Goal: Task Accomplishment & Management: Manage account settings

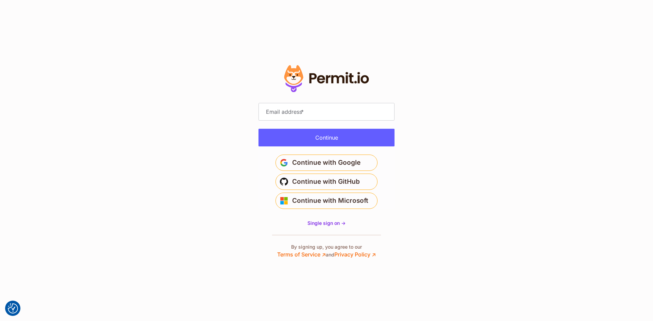
click at [300, 113] on label "Email address *" at bounding box center [285, 111] width 42 height 9
click at [300, 113] on input "Email address *" at bounding box center [327, 112] width 136 height 18
type input "**********"
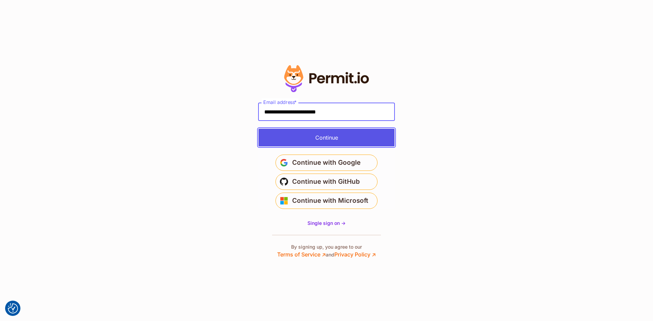
click at [315, 138] on button "Continue" at bounding box center [327, 138] width 136 height 18
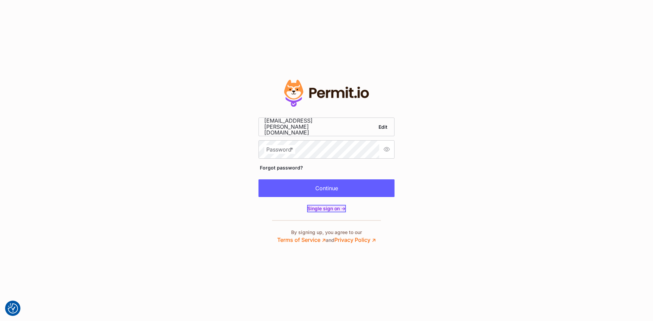
click at [316, 207] on span "Single sign on ->" at bounding box center [327, 209] width 38 height 6
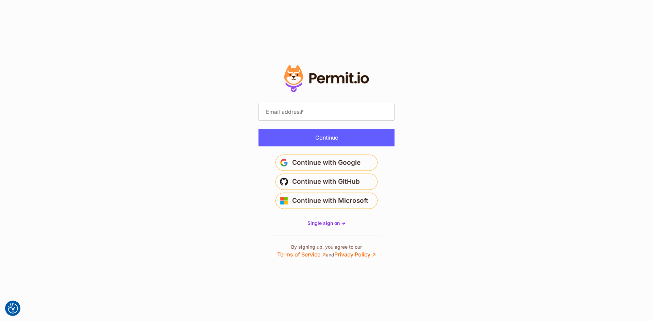
click at [314, 121] on form "Email address * Please enter an email address Email is not valid." at bounding box center [327, 125] width 136 height 44
click at [315, 114] on input "Email address *" at bounding box center [327, 112] width 136 height 18
type input "**********"
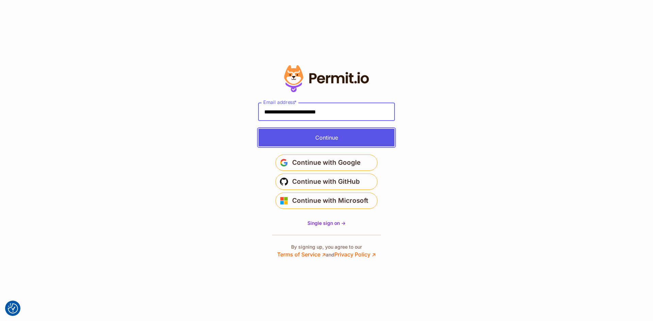
click at [322, 137] on button "Continue" at bounding box center [327, 138] width 136 height 18
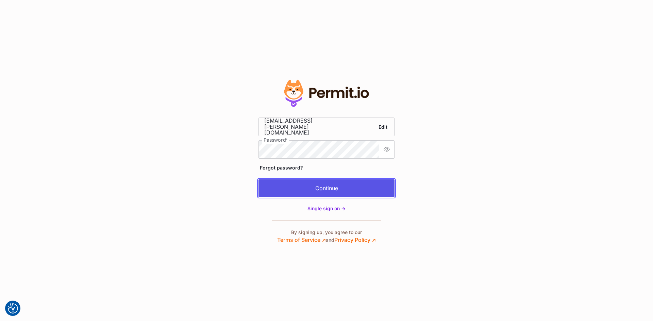
click at [314, 185] on button "Continue" at bounding box center [327, 189] width 136 height 18
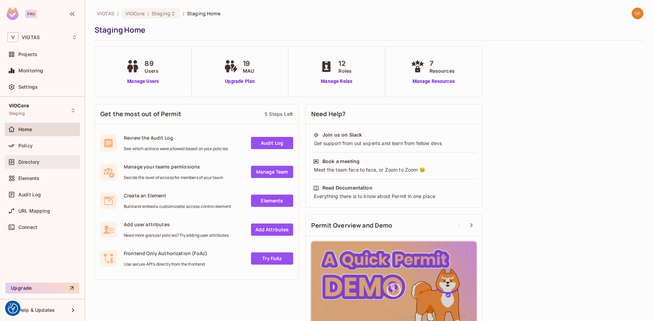
click at [36, 160] on span "Directory" at bounding box center [28, 162] width 21 height 5
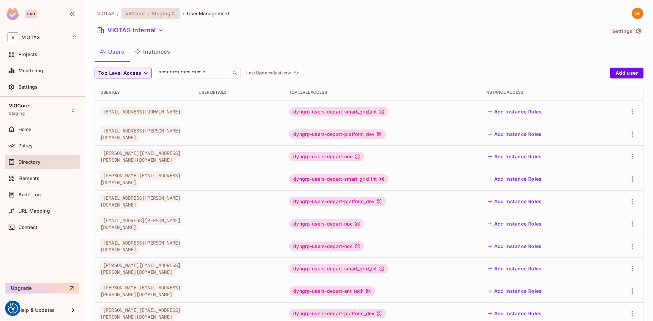
click at [167, 16] on span "Staging" at bounding box center [161, 13] width 19 height 6
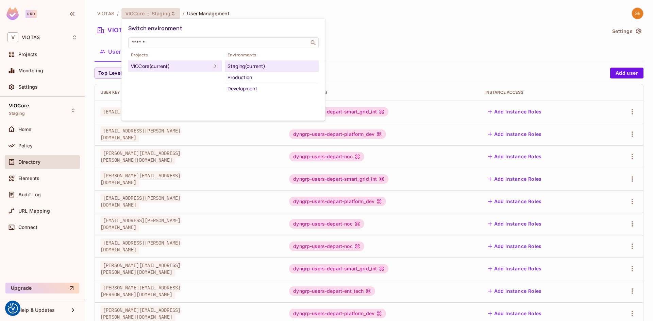
drag, startPoint x: 443, startPoint y: 44, endPoint x: 439, endPoint y: 55, distance: 12.5
click at [443, 43] on div at bounding box center [326, 160] width 653 height 321
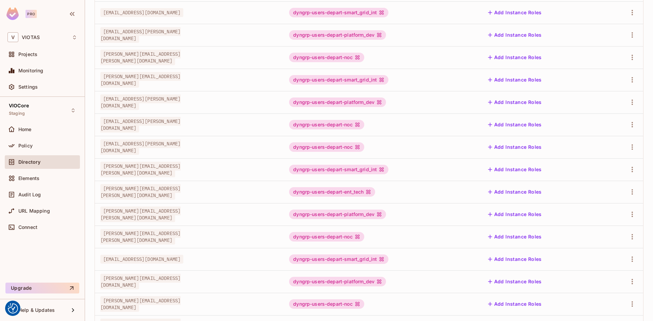
scroll to position [154, 0]
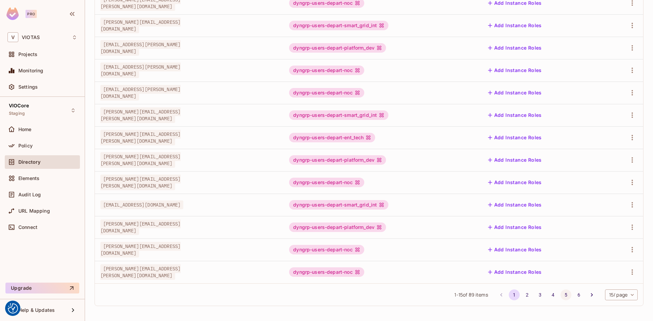
click at [563, 299] on button "5" at bounding box center [566, 295] width 11 height 11
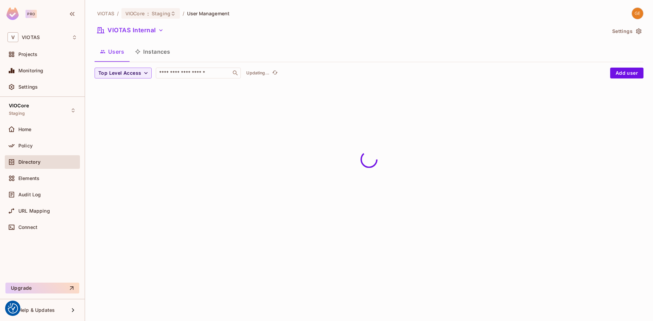
scroll to position [0, 0]
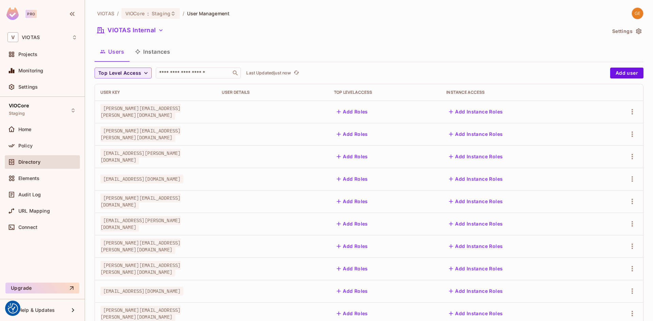
click at [371, 110] on button "Add Roles" at bounding box center [352, 111] width 37 height 11
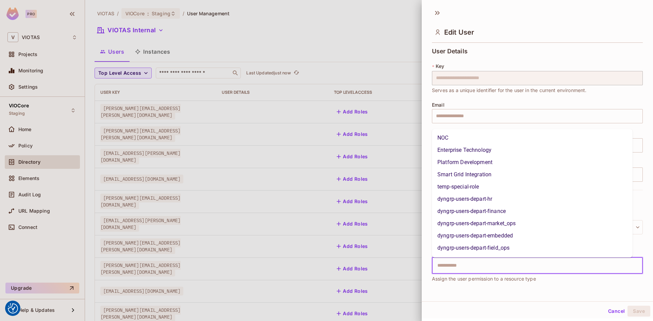
click at [467, 264] on input "text" at bounding box center [531, 266] width 196 height 14
click at [269, 37] on div at bounding box center [326, 160] width 653 height 321
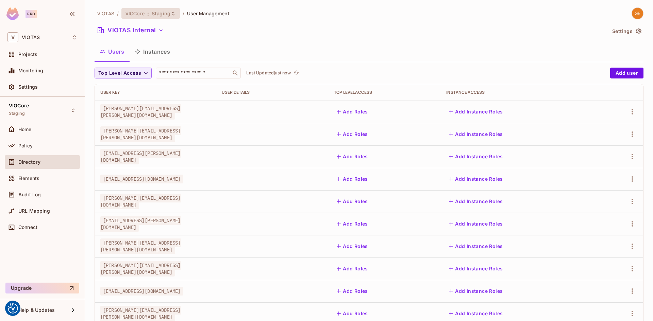
click at [170, 15] on icon at bounding box center [172, 13] width 5 height 5
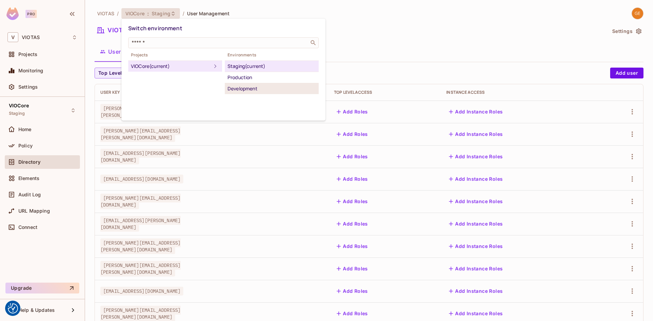
click at [245, 87] on div "Development" at bounding box center [272, 89] width 88 height 8
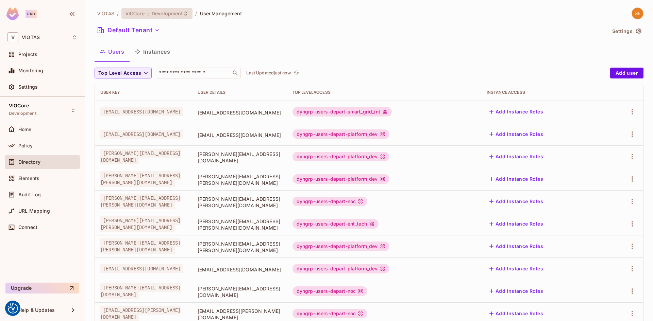
click at [162, 15] on span "Development" at bounding box center [167, 13] width 31 height 6
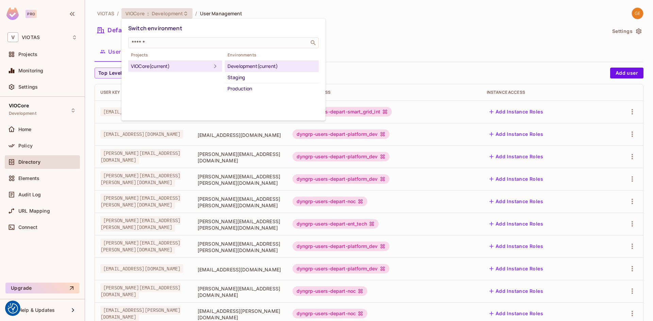
click at [241, 87] on div "Production" at bounding box center [272, 89] width 88 height 8
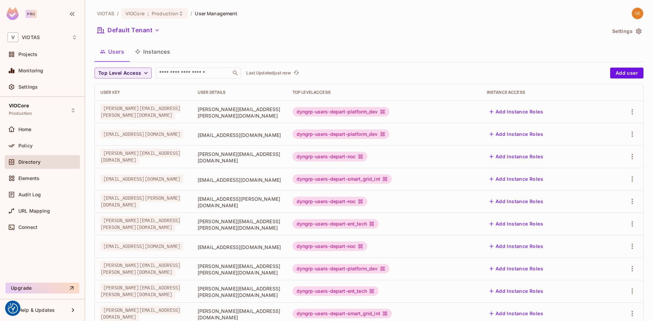
scroll to position [154, 0]
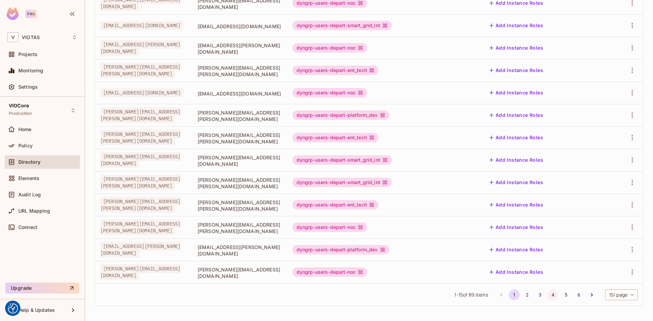
click at [548, 295] on button "4" at bounding box center [553, 295] width 11 height 11
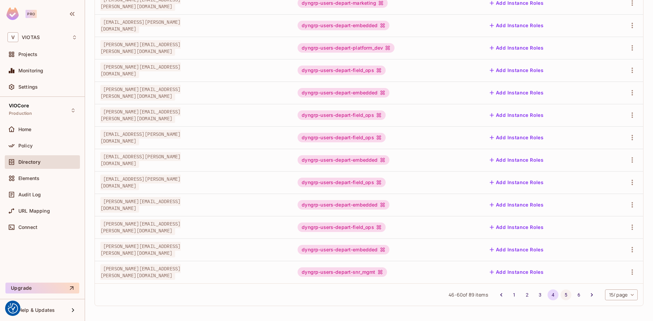
click at [563, 294] on button "5" at bounding box center [566, 295] width 11 height 11
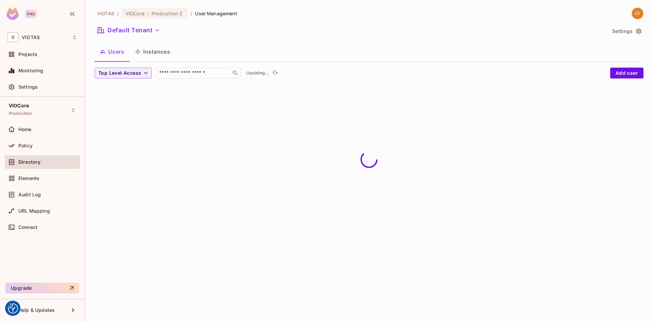
scroll to position [0, 0]
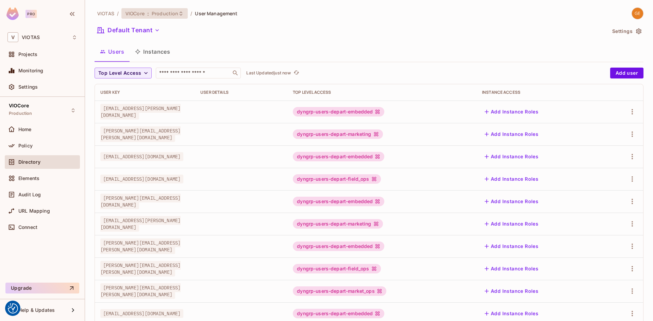
click at [157, 14] on span "Production" at bounding box center [165, 13] width 27 height 6
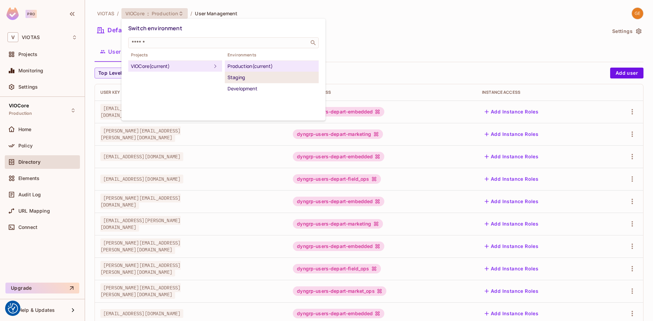
click at [244, 77] on div "Staging" at bounding box center [272, 77] width 88 height 8
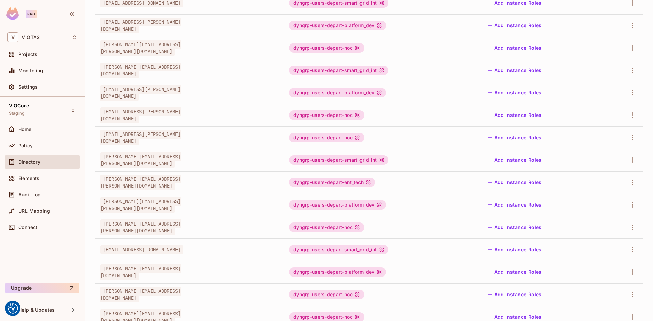
scroll to position [154, 0]
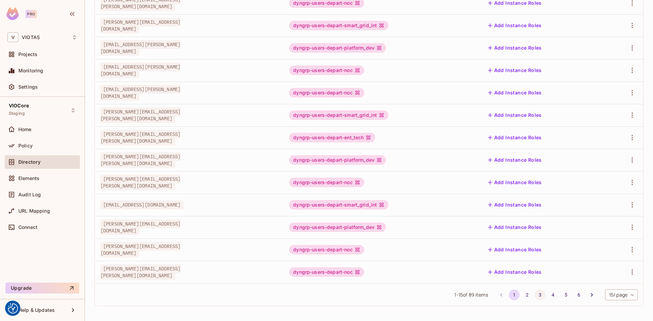
click at [537, 295] on button "3" at bounding box center [540, 295] width 11 height 11
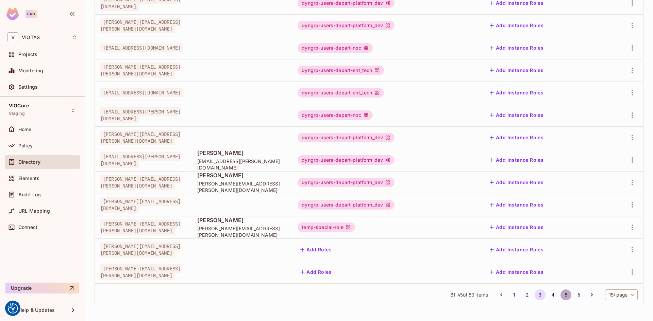
click at [561, 296] on button "5" at bounding box center [566, 295] width 11 height 11
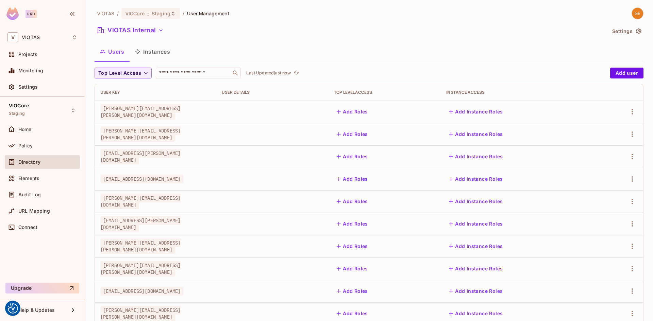
click at [371, 204] on button "Add Roles" at bounding box center [352, 201] width 37 height 11
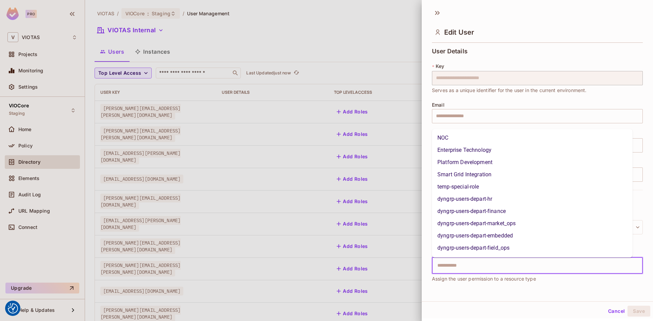
click at [465, 263] on input "text" at bounding box center [531, 266] width 196 height 14
